Goal: Task Accomplishment & Management: Complete application form

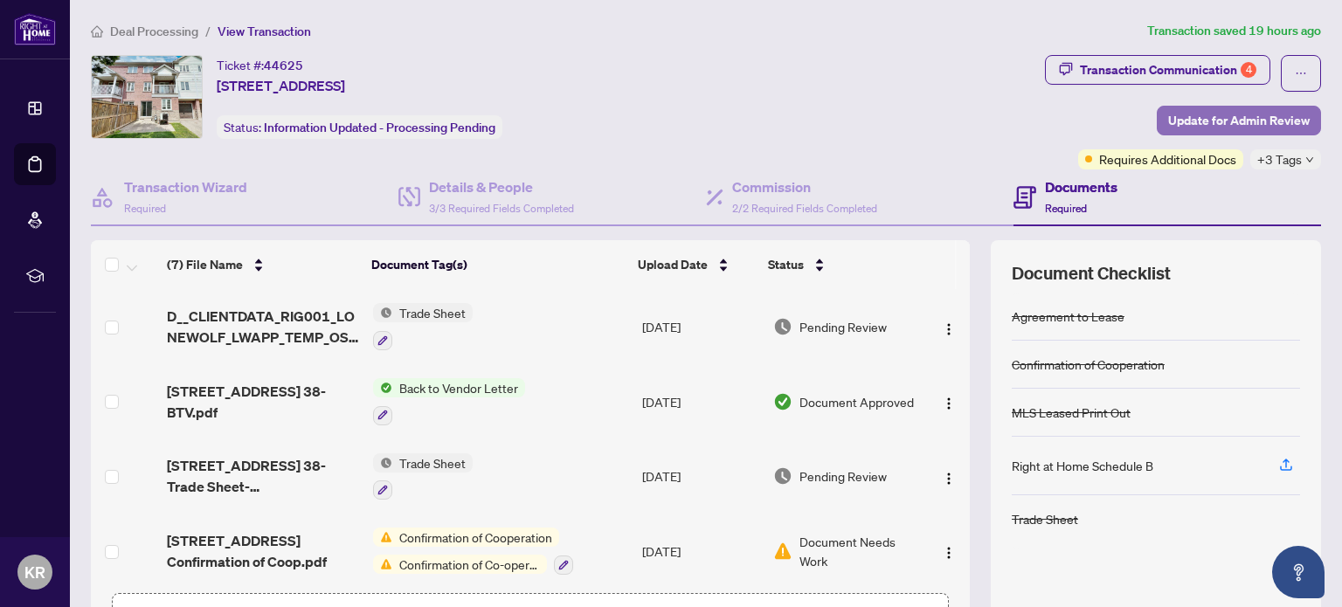
click at [1252, 119] on span "Update for Admin Review" at bounding box center [1238, 121] width 141 height 28
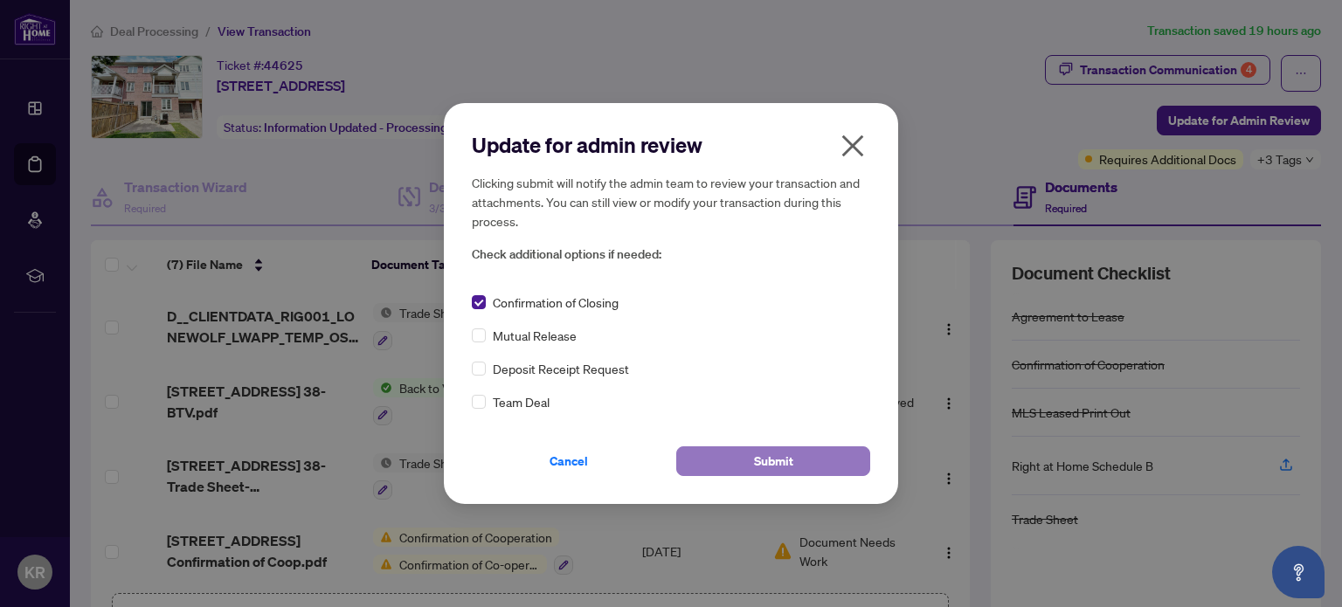
click at [782, 467] on span "Submit" at bounding box center [773, 461] width 39 height 28
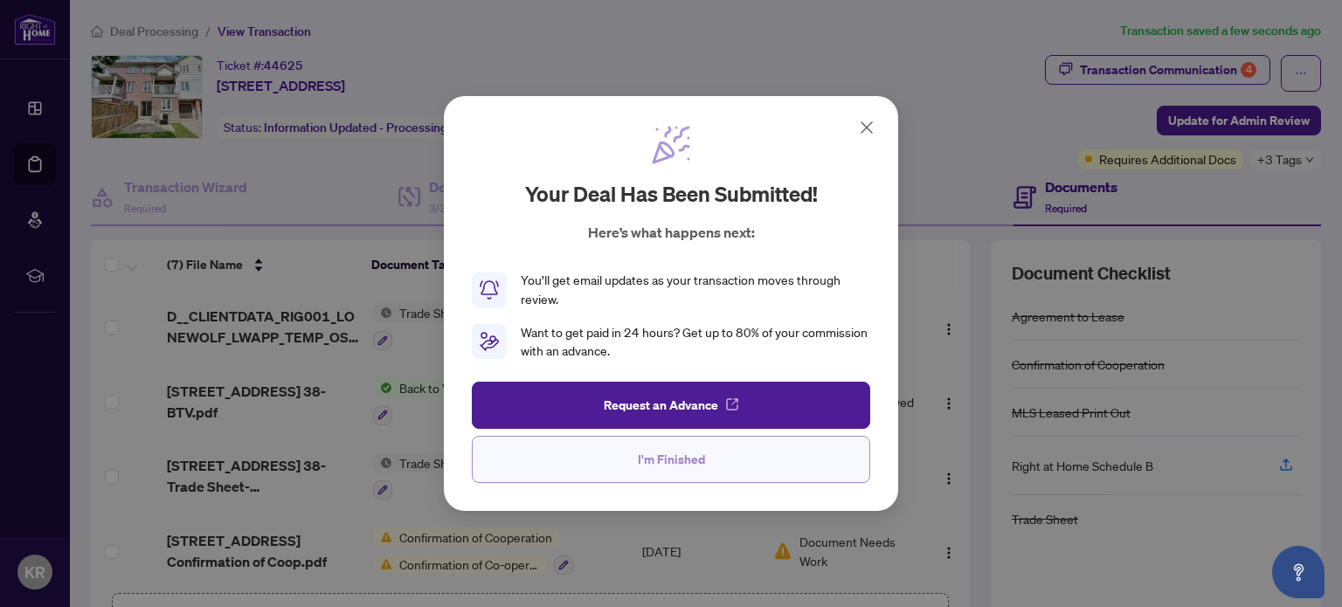
click at [682, 464] on span "I'm Finished" at bounding box center [671, 459] width 67 height 28
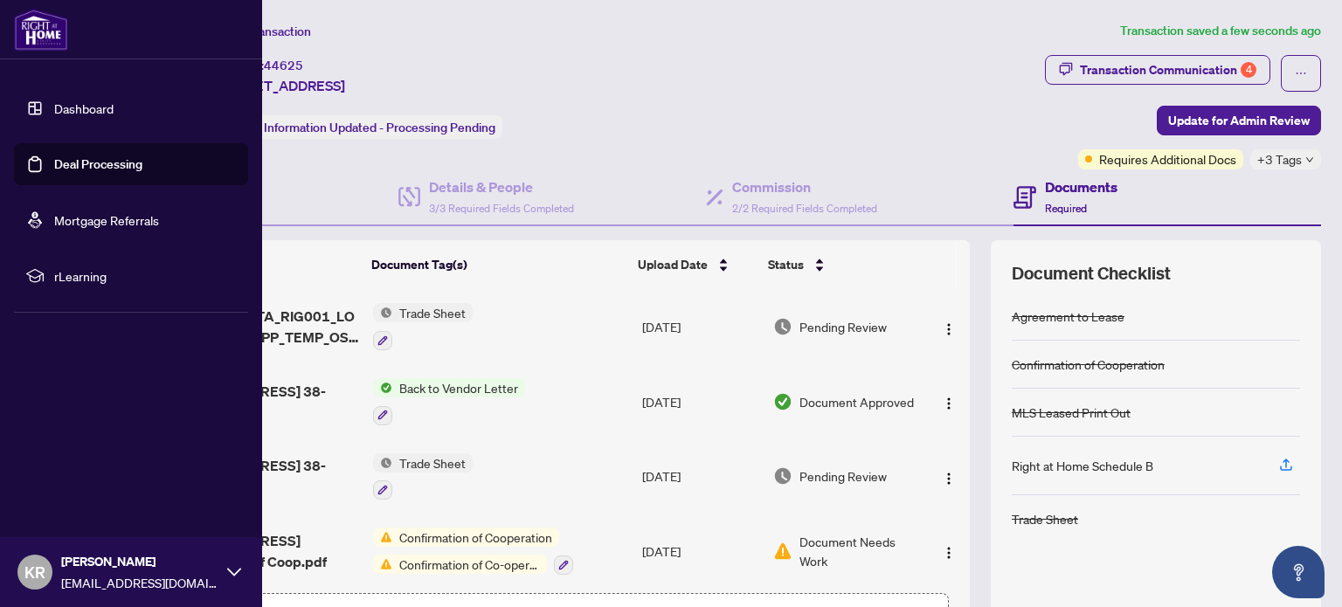
click at [114, 164] on link "Deal Processing" at bounding box center [98, 164] width 88 height 16
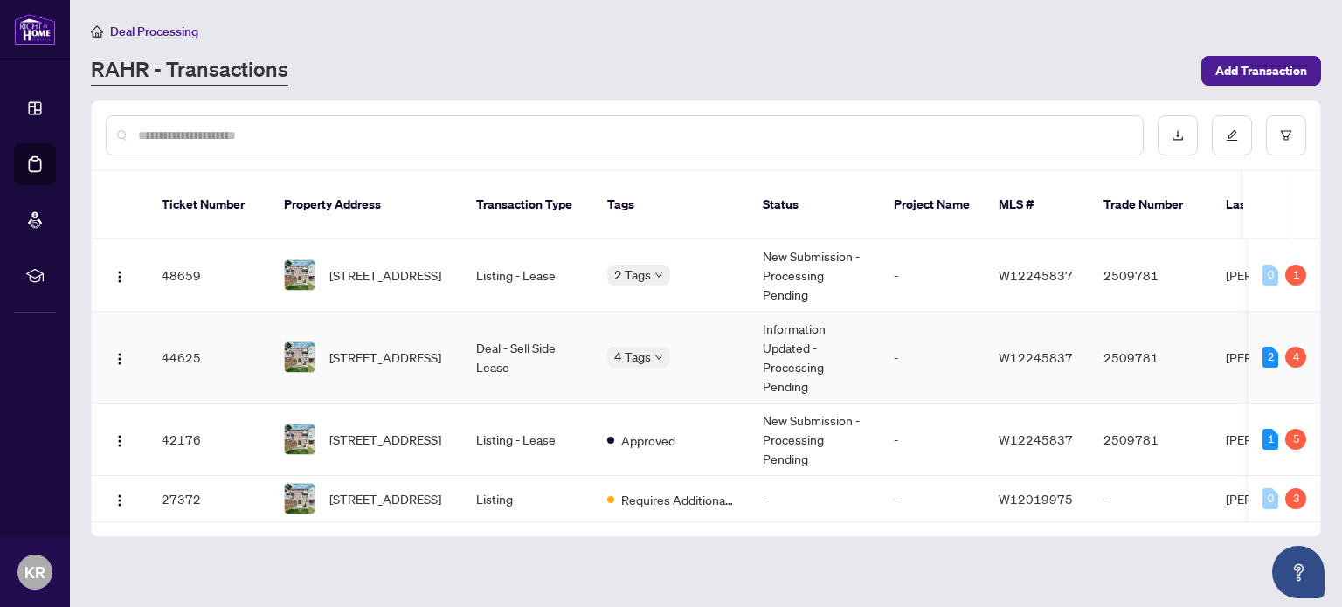
click at [539, 335] on td "Deal - Sell Side Lease" at bounding box center [527, 358] width 131 height 92
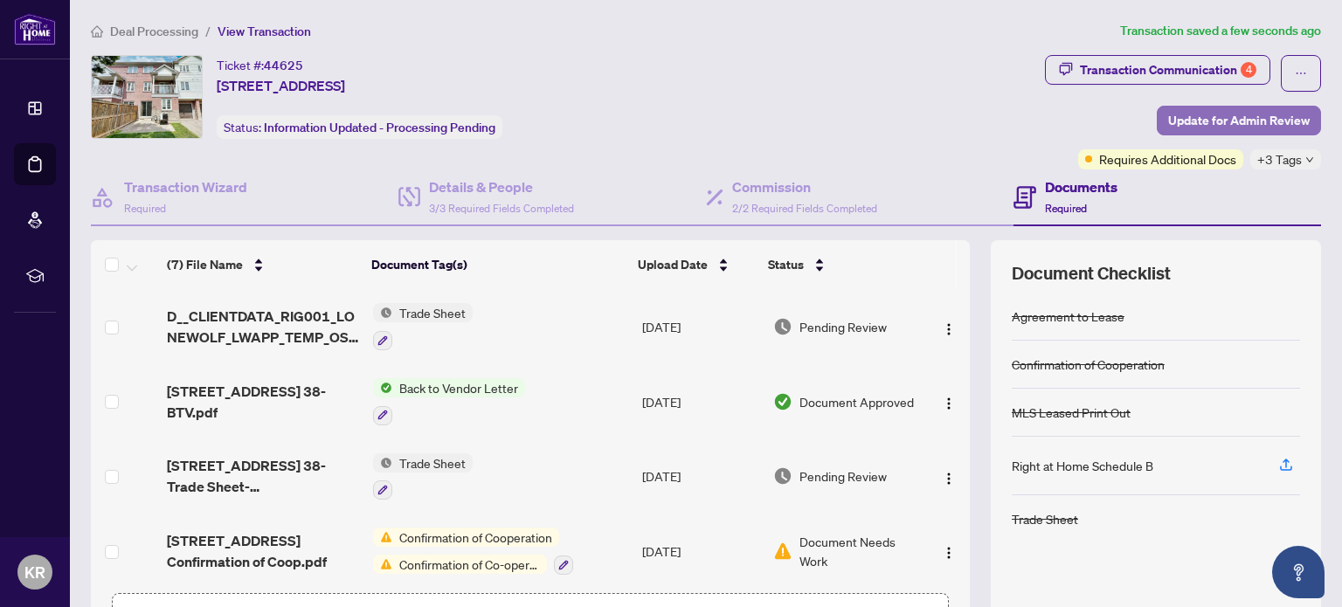
click at [1252, 119] on span "Update for Admin Review" at bounding box center [1238, 121] width 141 height 28
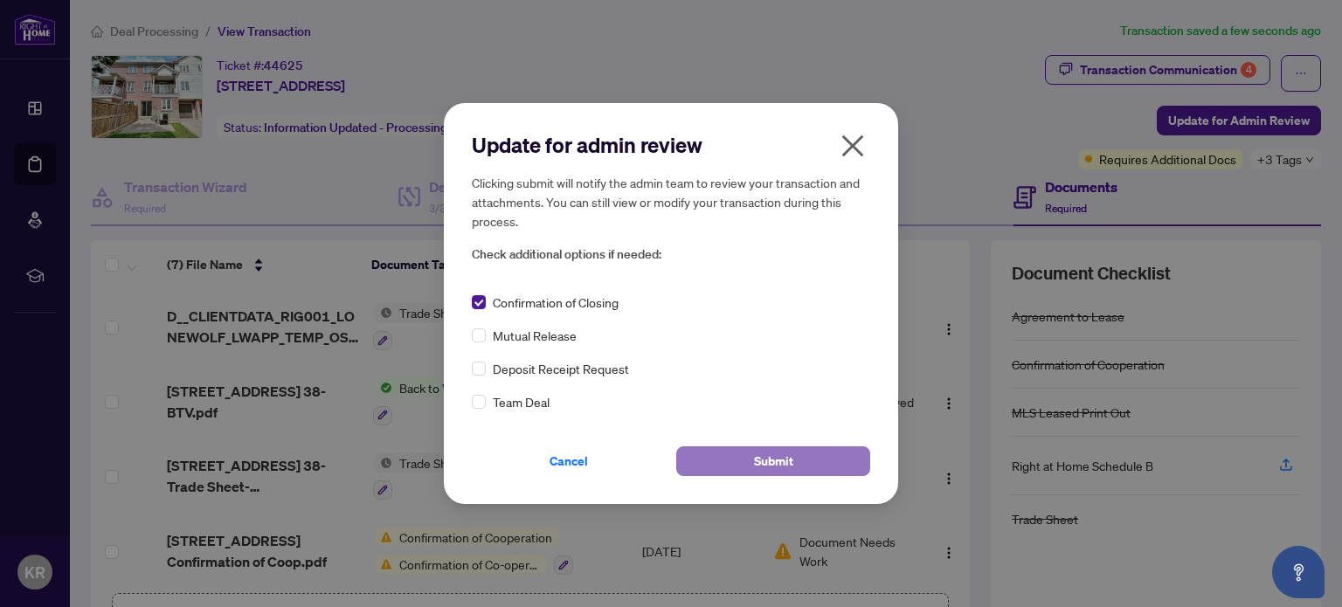
click at [785, 458] on span "Submit" at bounding box center [773, 461] width 39 height 28
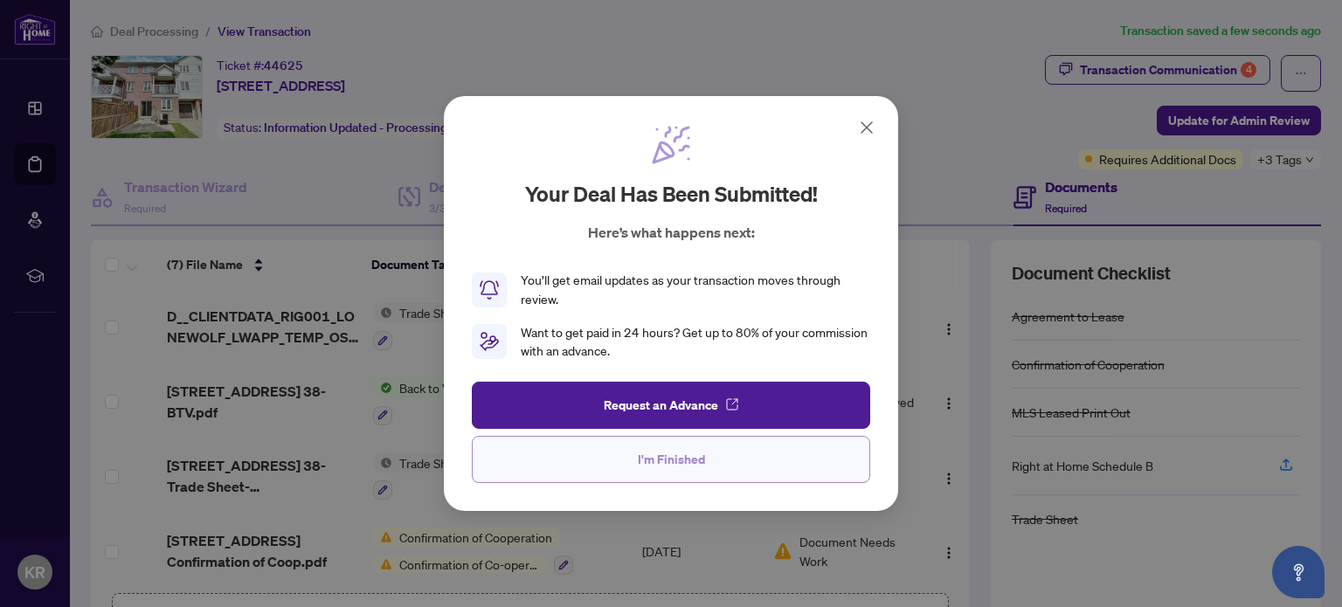
click at [703, 459] on button "I'm Finished" at bounding box center [671, 459] width 398 height 47
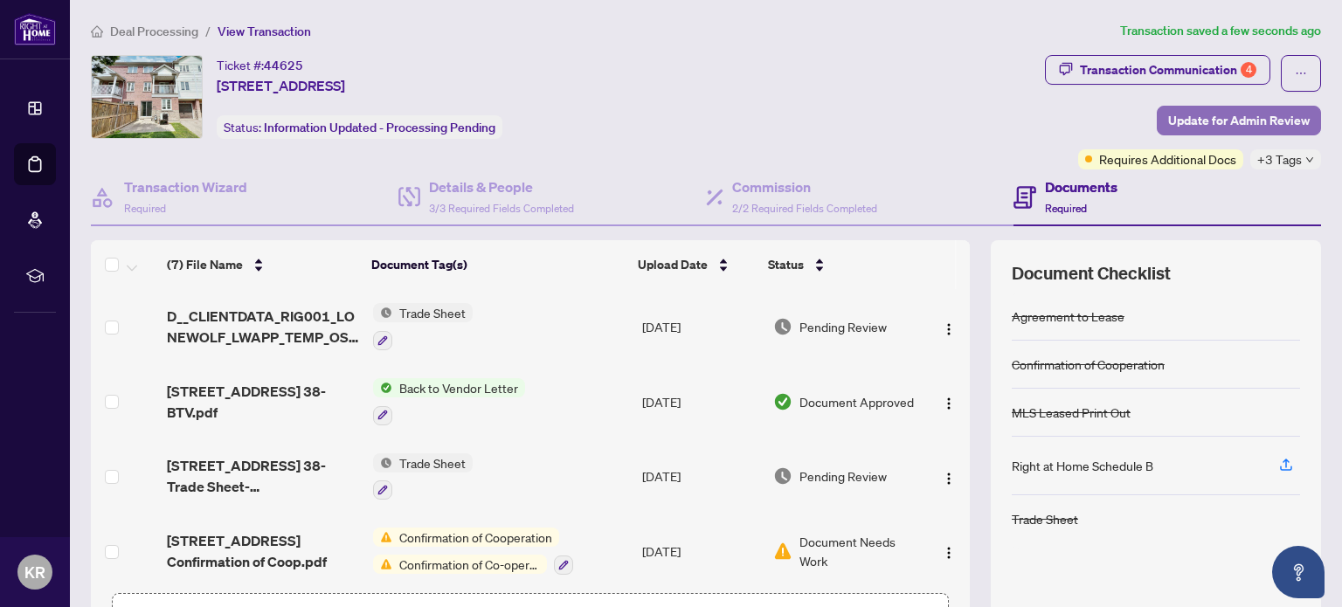
click at [1203, 117] on span "Update for Admin Review" at bounding box center [1238, 121] width 141 height 28
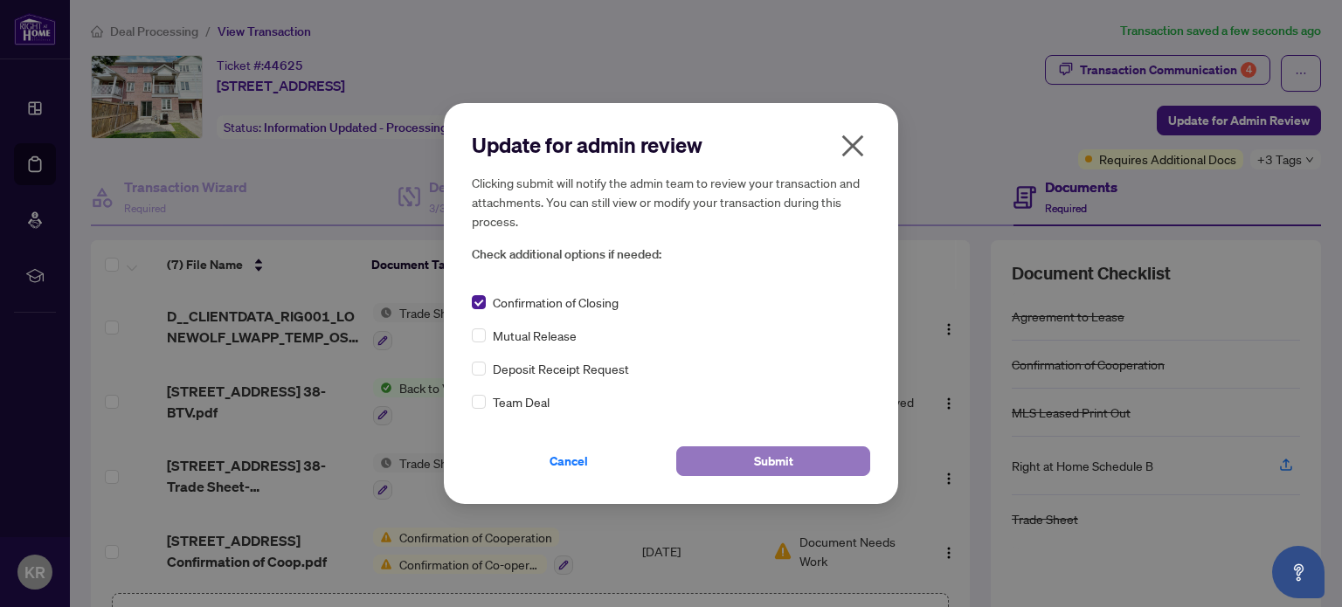
click at [742, 461] on button "Submit" at bounding box center [773, 461] width 194 height 30
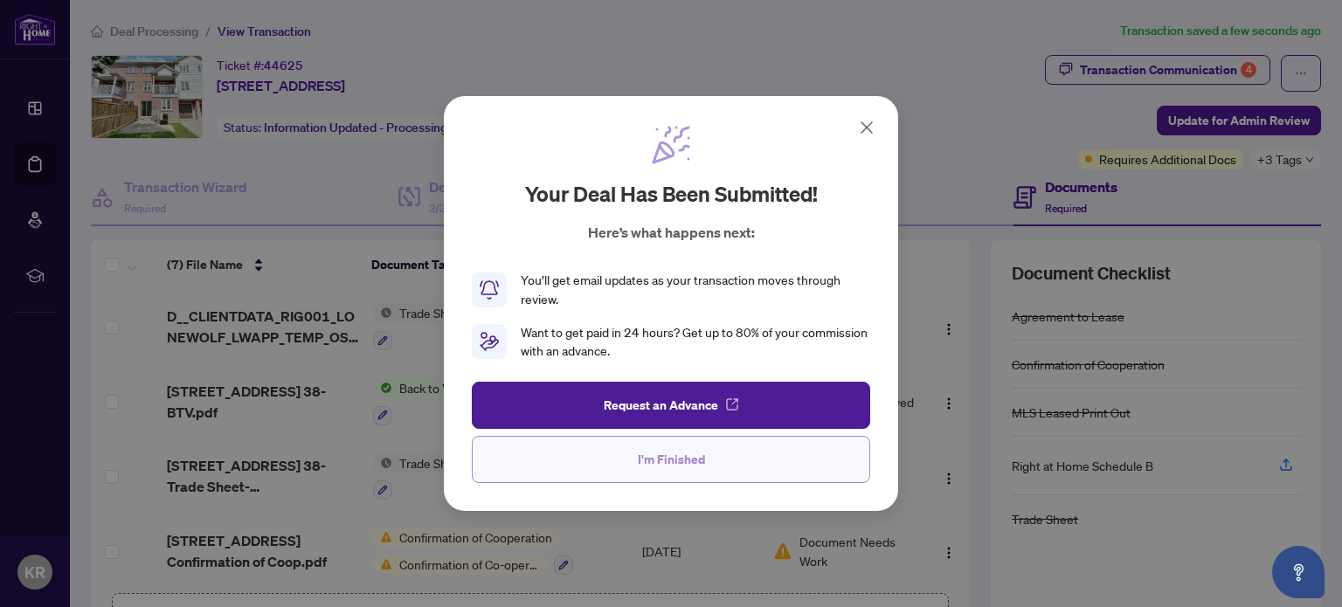
click at [707, 471] on button "I'm Finished" at bounding box center [671, 459] width 398 height 47
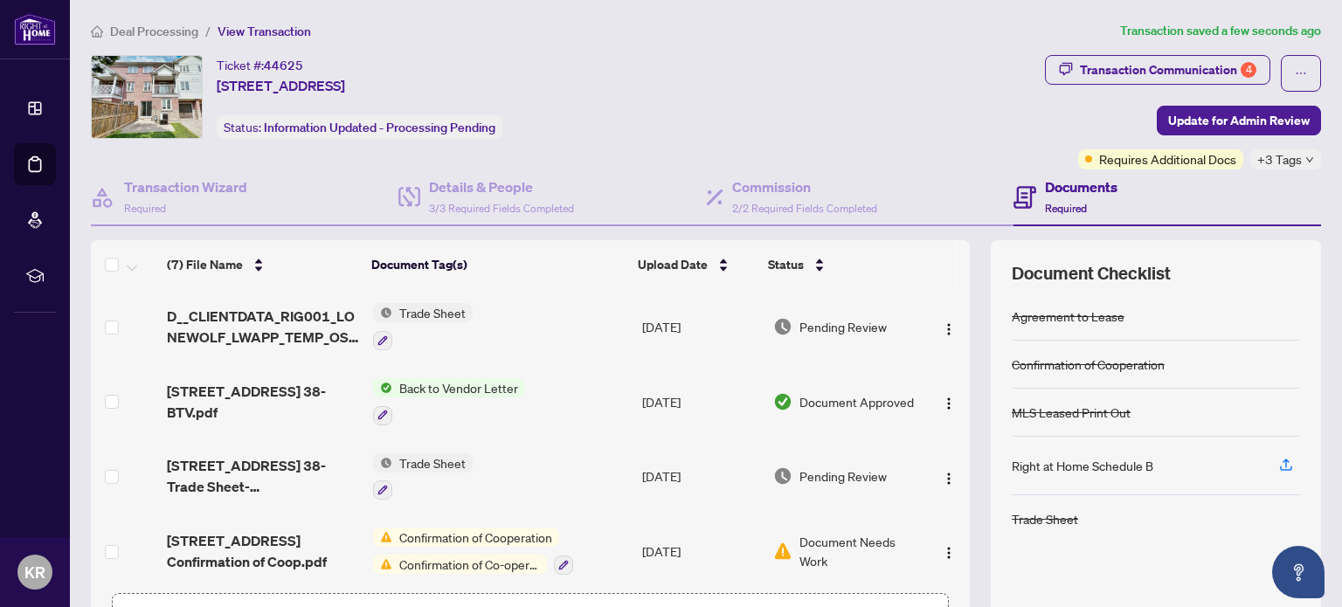
scroll to position [79, 0]
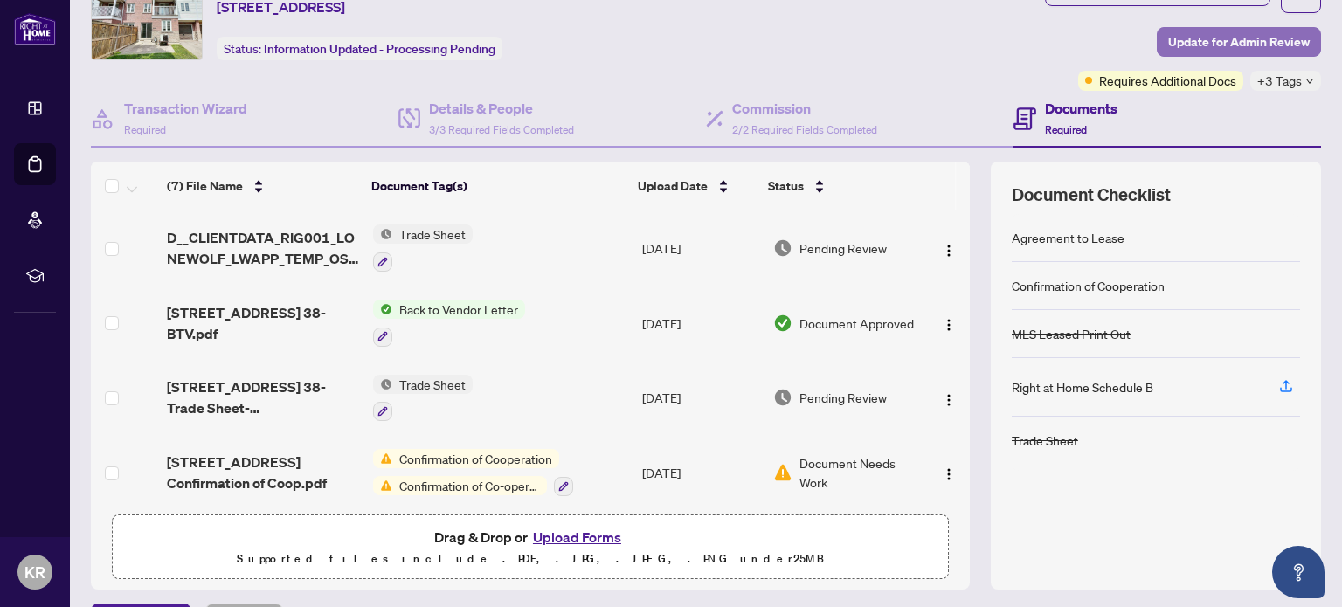
click at [1248, 38] on span "Update for Admin Review" at bounding box center [1238, 42] width 141 height 28
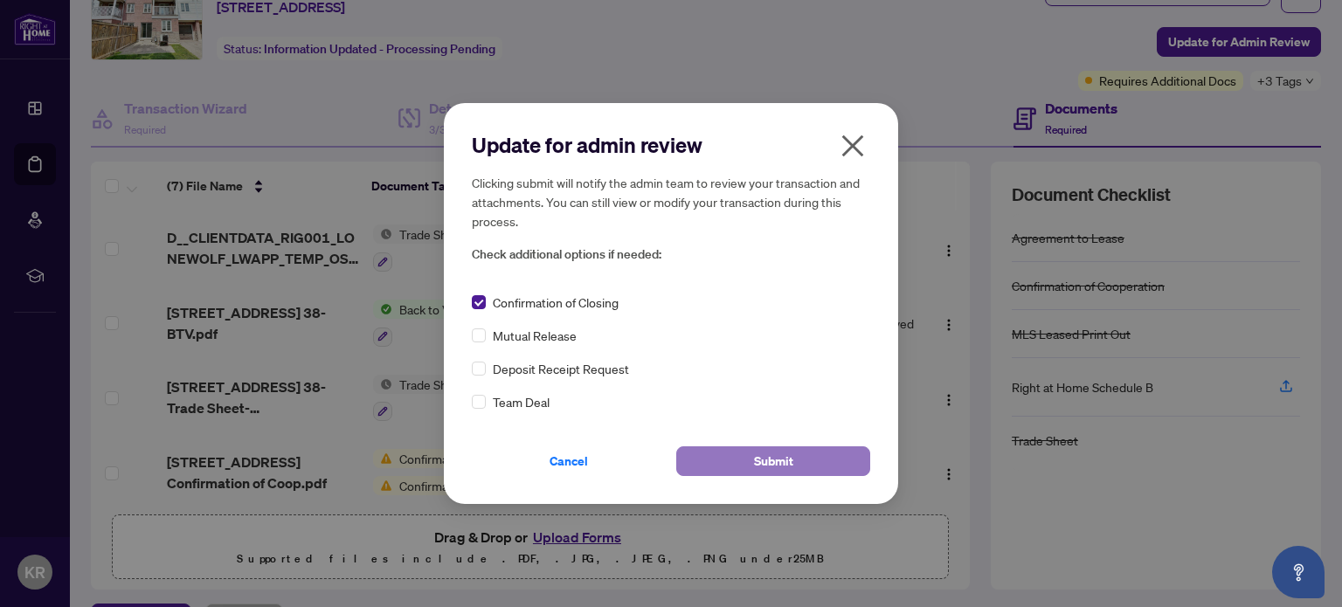
click at [719, 461] on button "Submit" at bounding box center [773, 461] width 194 height 30
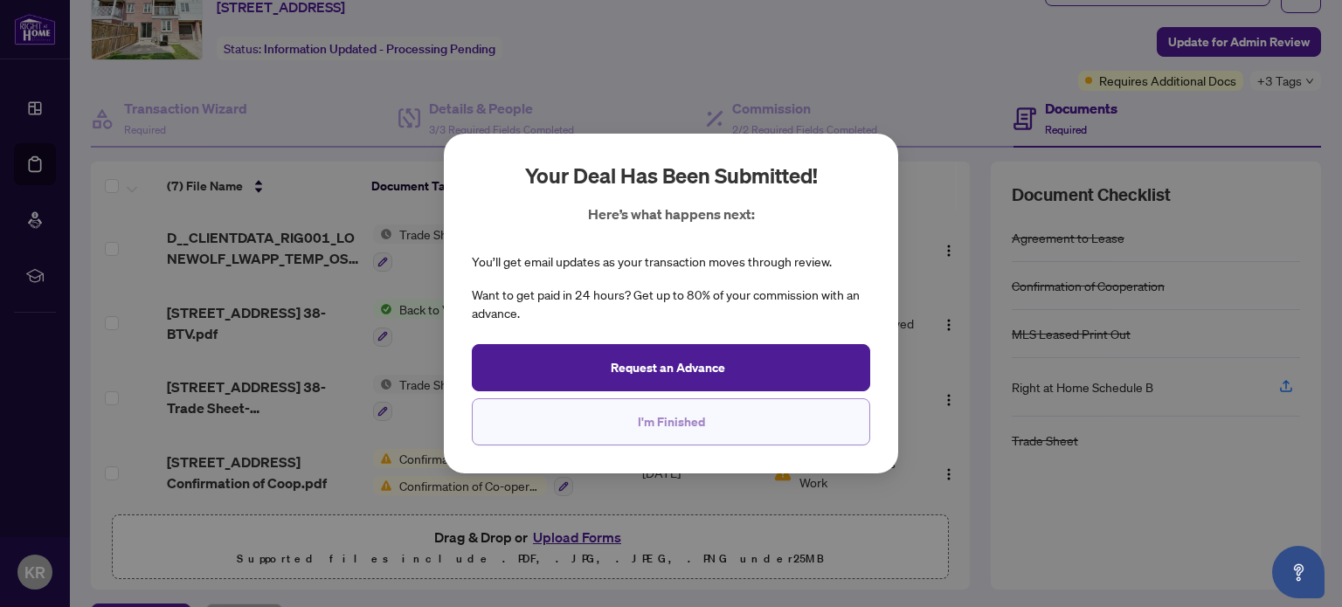
click at [644, 423] on span "I'm Finished" at bounding box center [671, 422] width 67 height 28
